Goal: Task Accomplishment & Management: Manage account settings

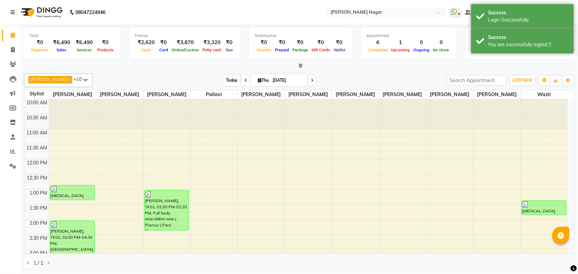
click at [232, 81] on span "Today" at bounding box center [231, 80] width 17 height 11
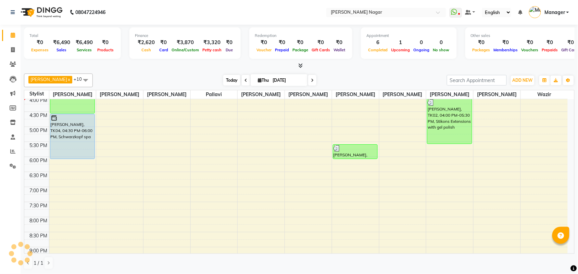
click at [223, 80] on span "Today" at bounding box center [231, 80] width 17 height 11
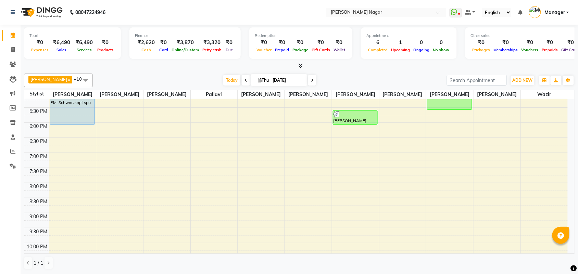
scroll to position [212, 0]
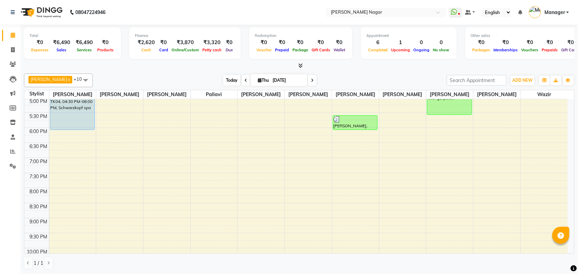
click at [229, 83] on span "Today" at bounding box center [231, 80] width 17 height 11
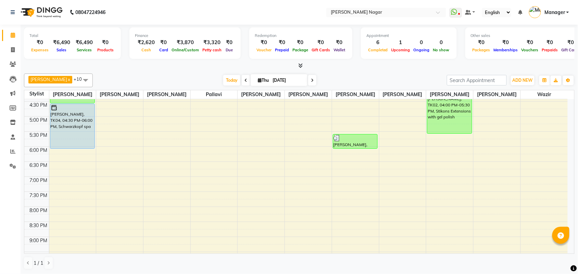
scroll to position [183, 0]
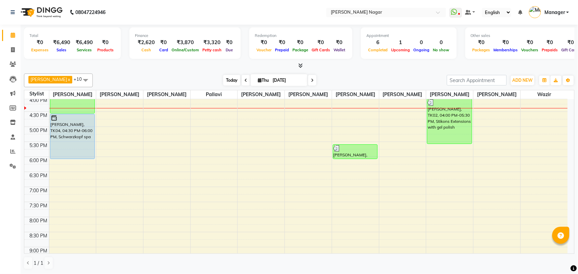
click at [228, 79] on span "Today" at bounding box center [231, 80] width 17 height 11
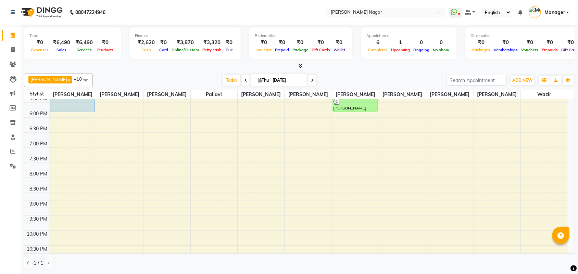
scroll to position [235, 0]
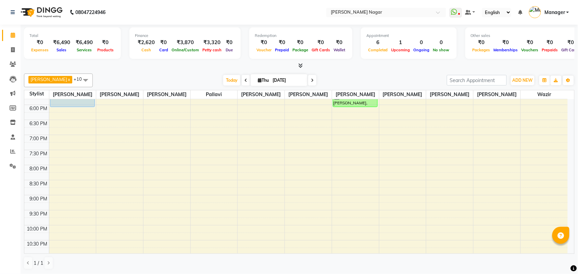
drag, startPoint x: 575, startPoint y: 179, endPoint x: 575, endPoint y: 147, distance: 31.8
click at [575, 147] on div "Total ₹0 Expenses ₹6,490 Sales ₹6,490 Services ₹0 Products Finance ₹2,620 Cash …" at bounding box center [299, 150] width 557 height 250
click at [223, 79] on span "Today" at bounding box center [231, 80] width 17 height 11
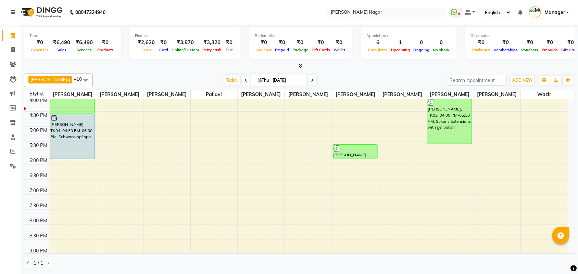
click at [409, 146] on div "10:00 AM 10:30 AM 11:00 AM 11:30 AM 12:00 PM 12:30 PM 1:00 PM 1:30 PM 2:00 PM 2…" at bounding box center [295, 127] width 543 height 422
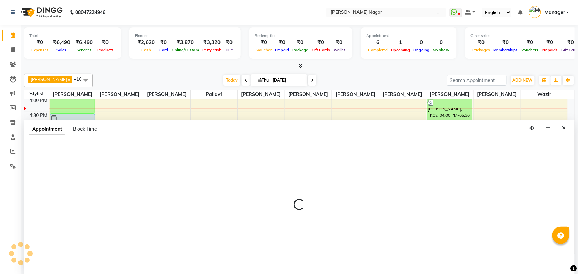
scroll to position [0, 0]
select select "64926"
select select "tentative"
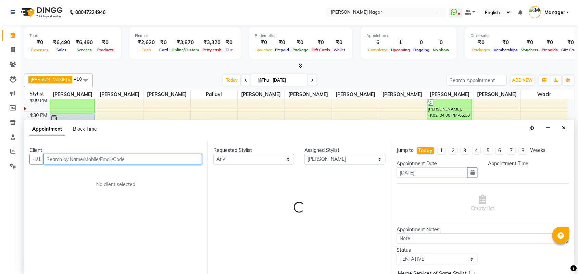
select select "1050"
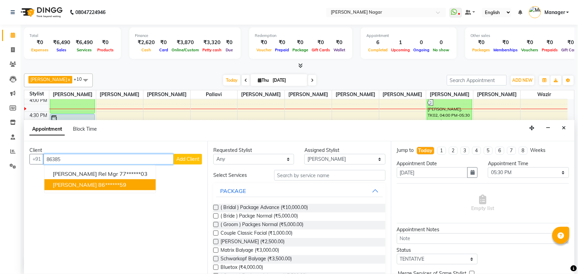
click at [98, 182] on ngb-highlight "86******59" at bounding box center [112, 184] width 28 height 7
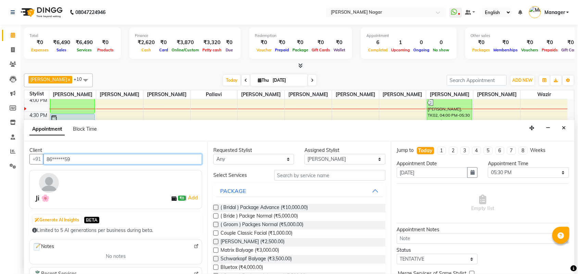
type input "86******59"
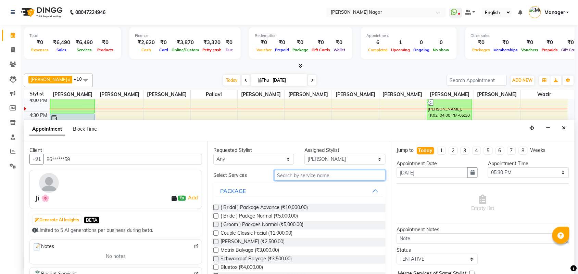
click at [323, 177] on input "text" at bounding box center [329, 175] width 111 height 11
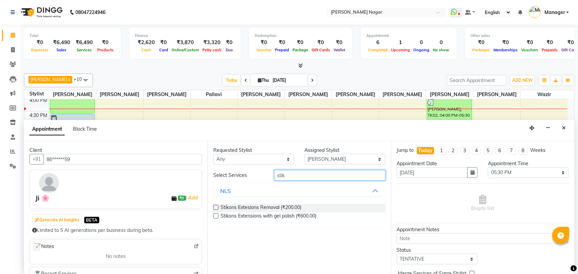
type input "stik"
click at [214, 215] on label at bounding box center [215, 216] width 5 height 5
click at [214, 215] on input "checkbox" at bounding box center [215, 217] width 4 height 4
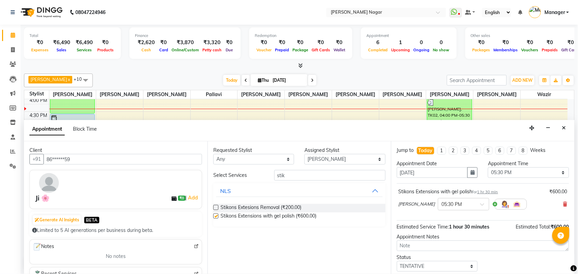
checkbox input "false"
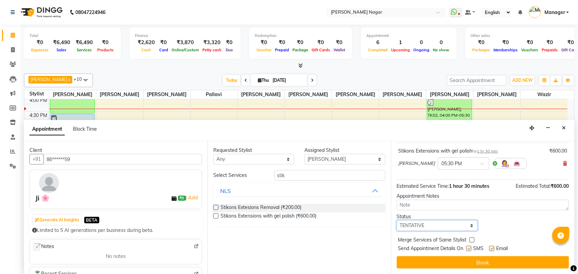
click at [420, 226] on select "Select TENTATIVE CONFIRM CHECK-IN UPCOMING" at bounding box center [437, 226] width 81 height 11
select select "upcoming"
click at [397, 221] on select "Select TENTATIVE CONFIRM CHECK-IN UPCOMING" at bounding box center [437, 226] width 81 height 11
click at [422, 252] on span "Send Appointment Details On" at bounding box center [430, 249] width 65 height 9
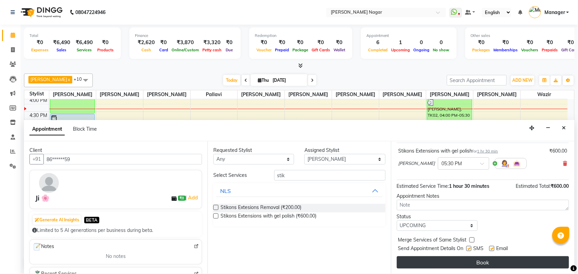
click at [420, 260] on button "Book" at bounding box center [483, 262] width 172 height 12
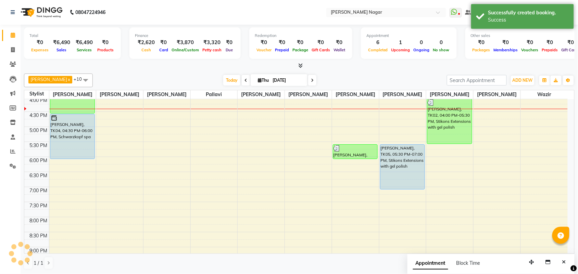
scroll to position [0, 0]
drag, startPoint x: 535, startPoint y: 267, endPoint x: 500, endPoint y: 269, distance: 35.3
click at [526, 268] on button "button" at bounding box center [531, 262] width 11 height 11
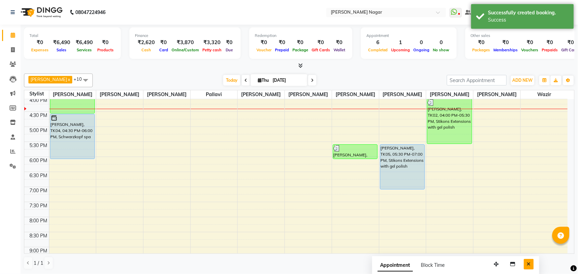
click at [530, 261] on button "Close" at bounding box center [529, 264] width 10 height 11
click at [228, 87] on div "[PERSON_NAME] x [PERSON_NAME] x [PERSON_NAME] x [PERSON_NAME] x Annu Navale x […" at bounding box center [299, 81] width 551 height 14
click at [229, 83] on span "Today" at bounding box center [231, 80] width 17 height 11
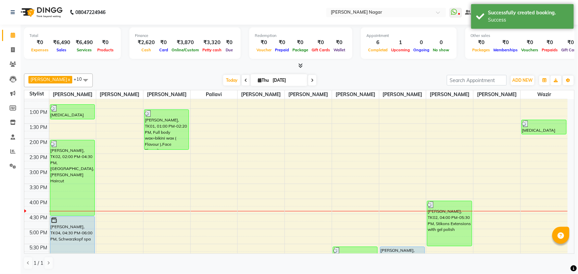
scroll to position [37, 0]
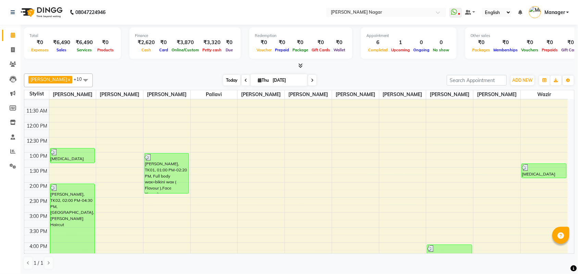
click at [235, 80] on span "Today" at bounding box center [231, 80] width 17 height 11
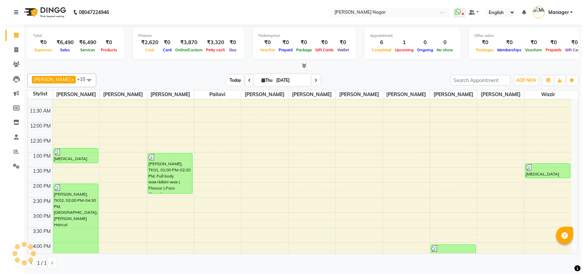
scroll to position [183, 0]
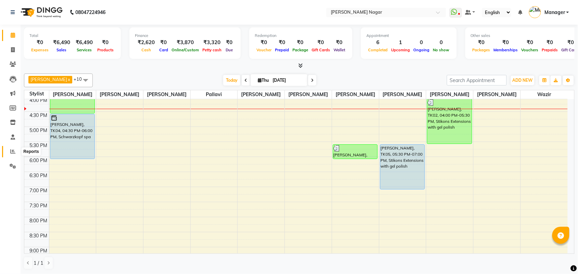
drag, startPoint x: 7, startPoint y: 152, endPoint x: 19, endPoint y: 146, distance: 13.5
click at [8, 151] on span at bounding box center [13, 152] width 12 height 8
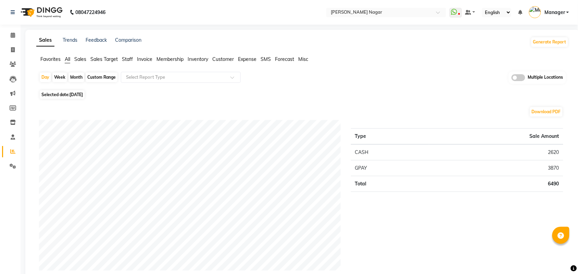
click at [79, 93] on span "[DATE]" at bounding box center [76, 94] width 13 height 5
select select "9"
select select "2025"
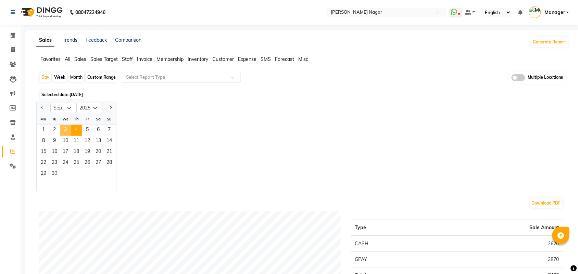
click at [68, 131] on span "3" at bounding box center [65, 130] width 11 height 11
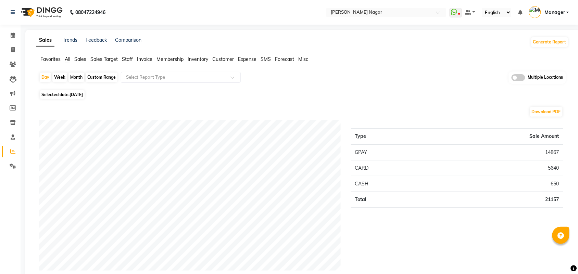
click at [558, 11] on span "Manager" at bounding box center [554, 12] width 21 height 7
click at [540, 51] on link "Sign out" at bounding box center [534, 49] width 63 height 11
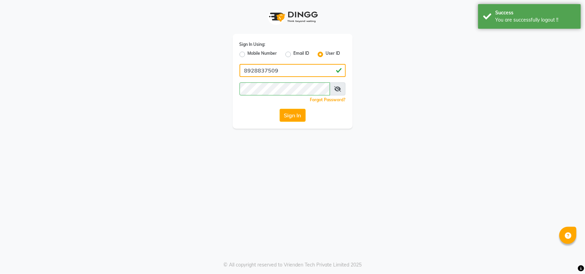
click at [299, 64] on input "8928837509" at bounding box center [292, 70] width 106 height 13
type input "8"
click at [281, 74] on input "Username" at bounding box center [292, 70] width 106 height 13
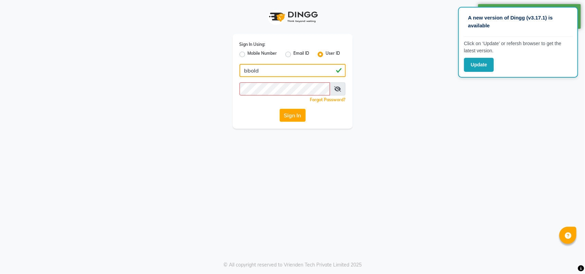
type input "bbold"
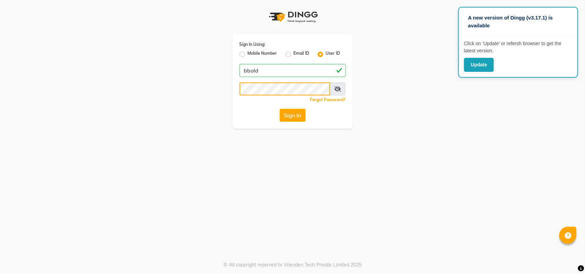
click at [279, 109] on button "Sign In" at bounding box center [292, 115] width 26 height 13
